Goal: Information Seeking & Learning: Learn about a topic

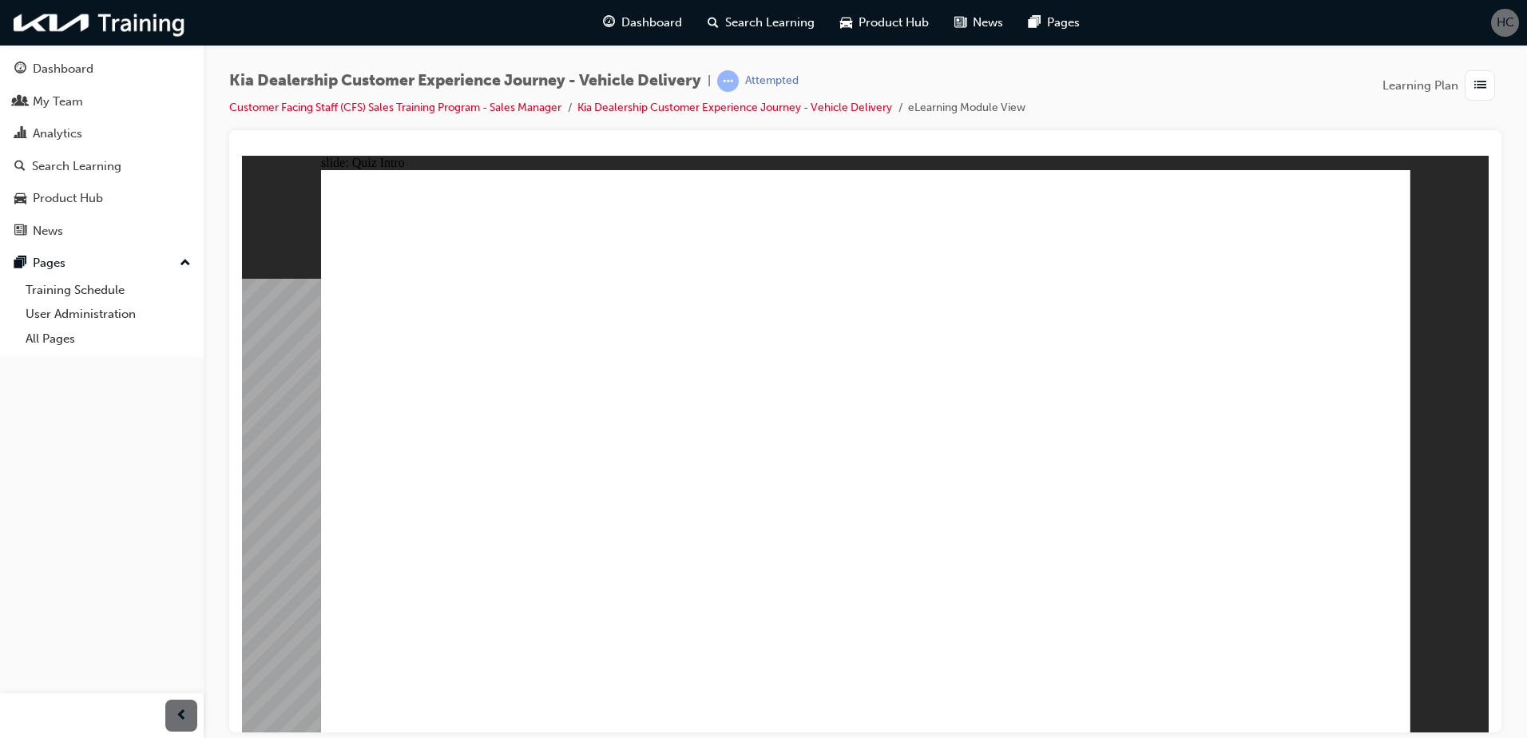
checkbox input "true"
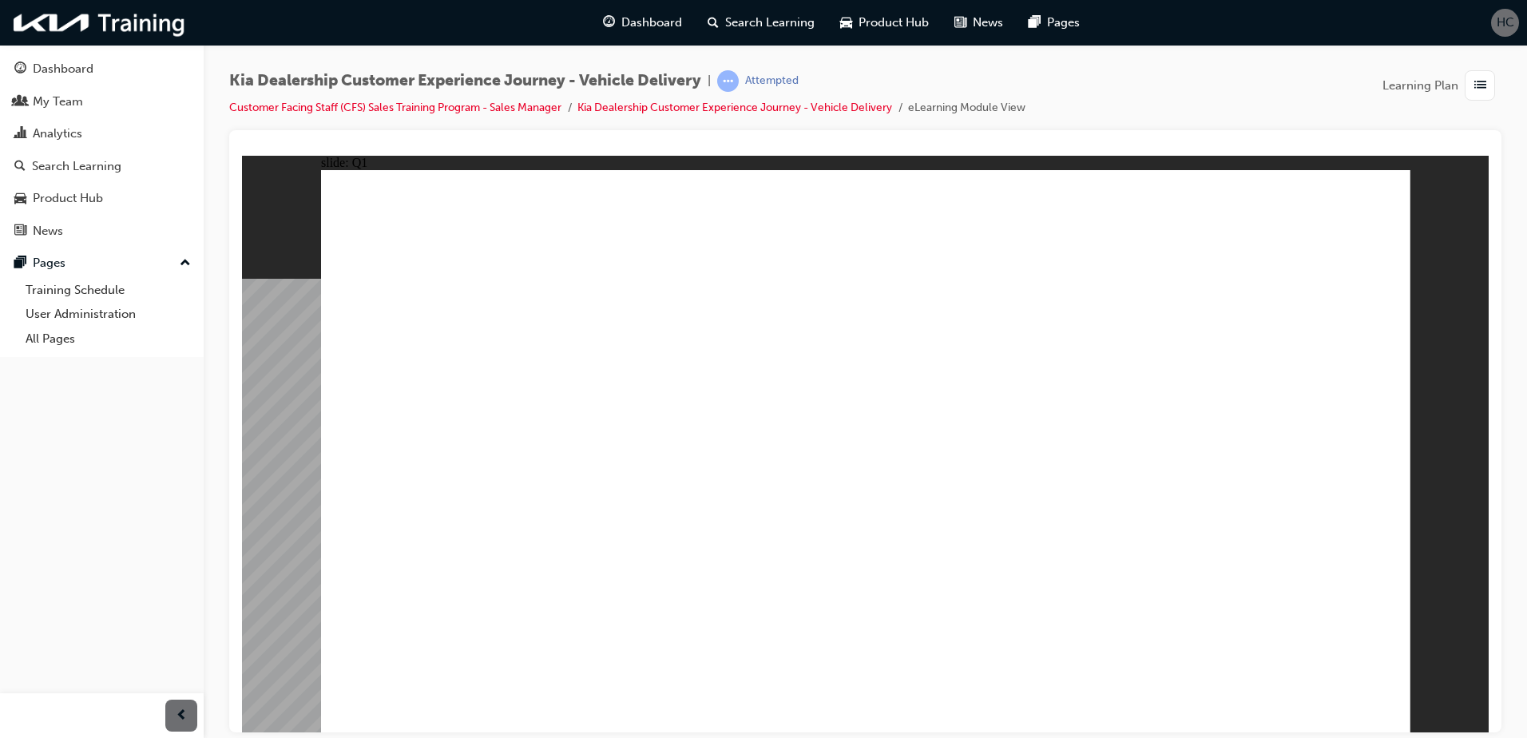
checkbox input "true"
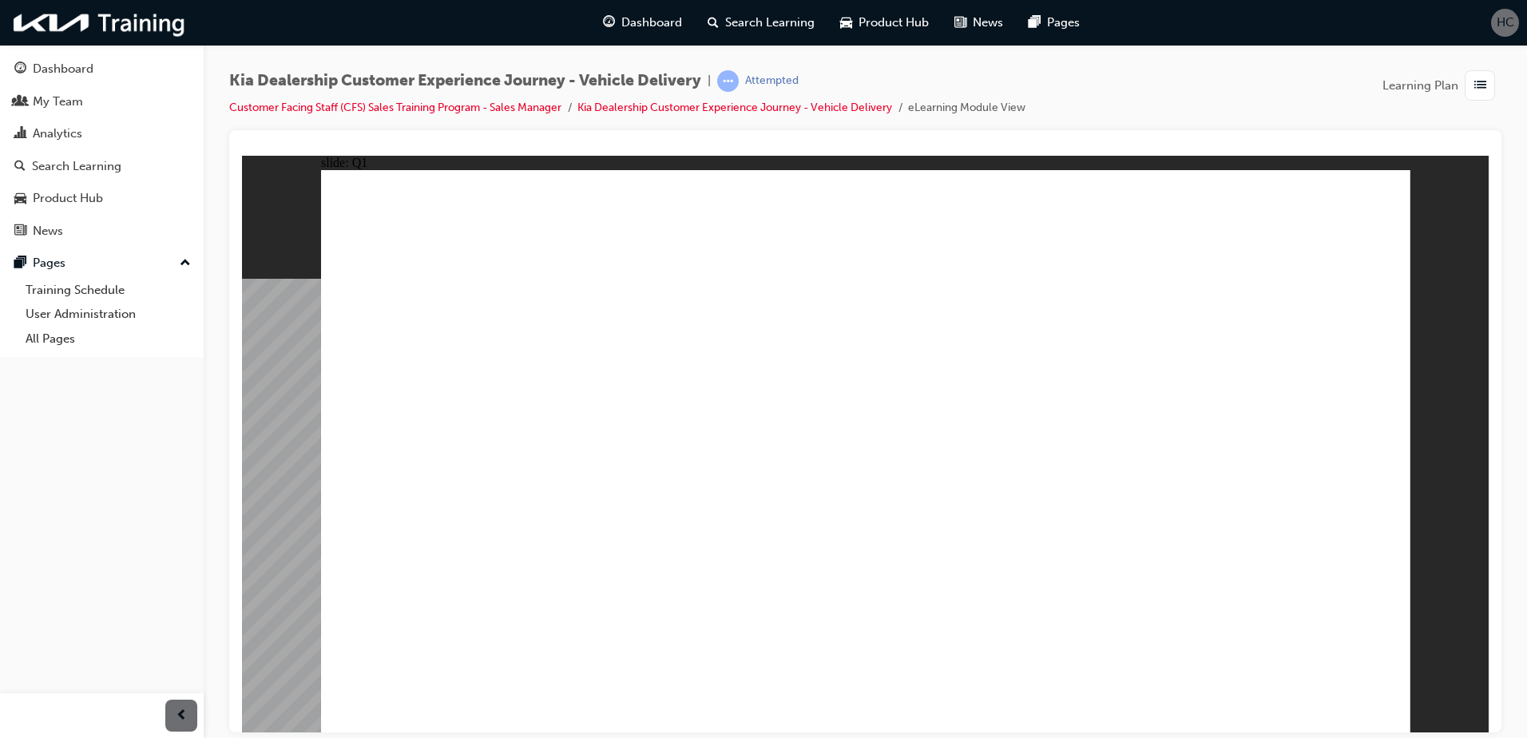
radio input "true"
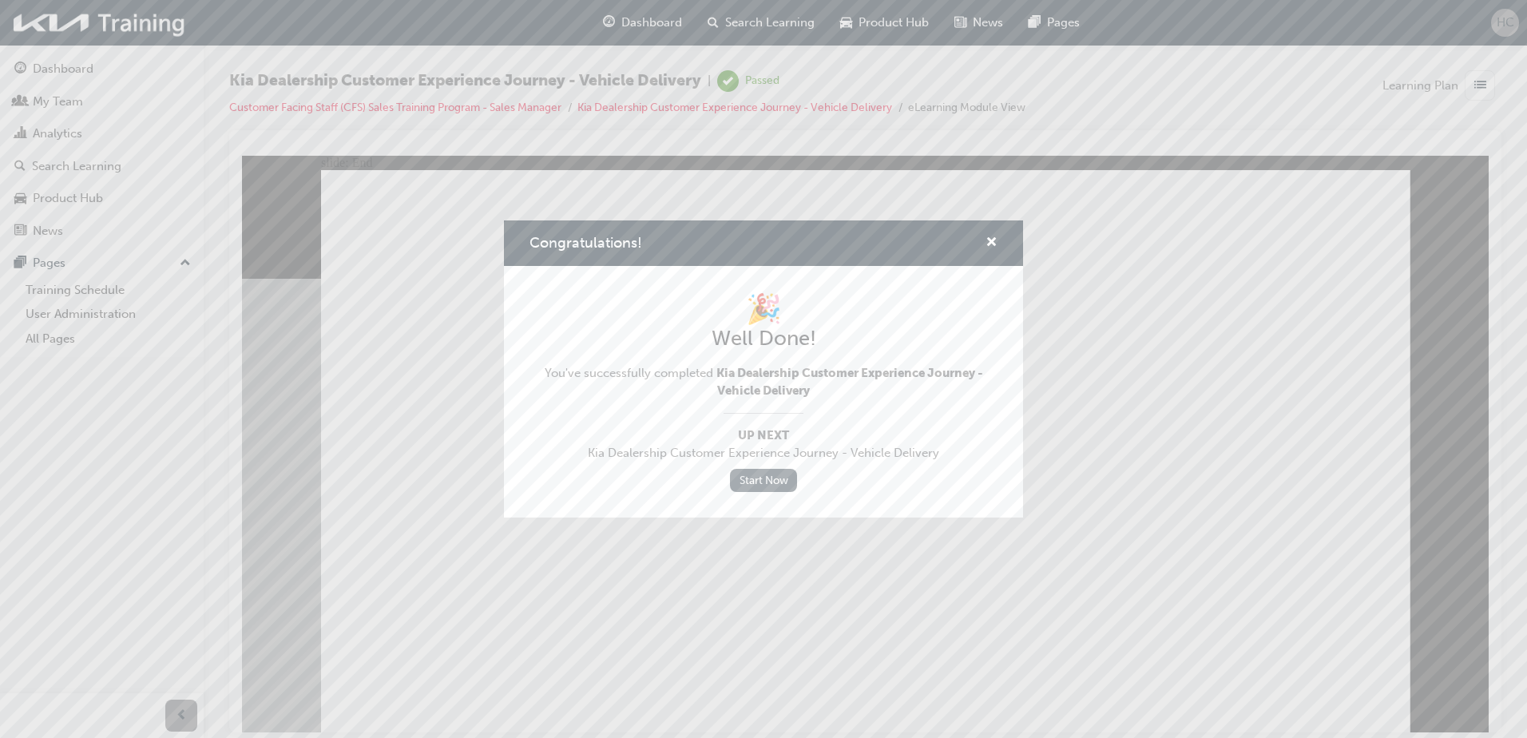
click at [772, 476] on link "Start Now" at bounding box center [763, 480] width 67 height 23
click at [994, 243] on span "cross-icon" at bounding box center [992, 243] width 12 height 14
